Goal: Find specific page/section: Find specific page/section

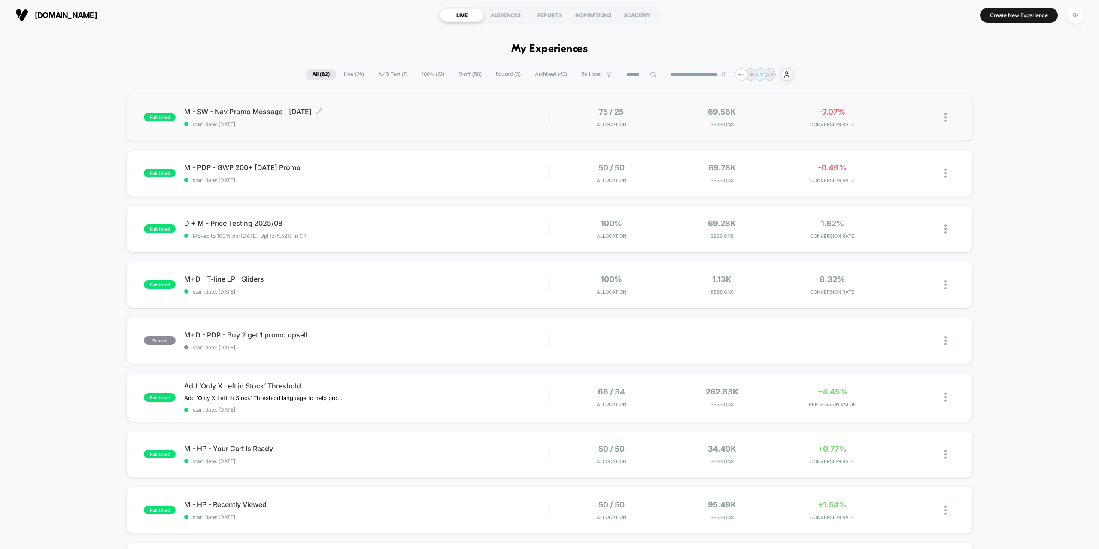
click at [495, 115] on span "M - SW - Nav Promo Message - [DATE] Click to edit experience details" at bounding box center [366, 111] width 365 height 9
